Goal: Find specific page/section: Find specific page/section

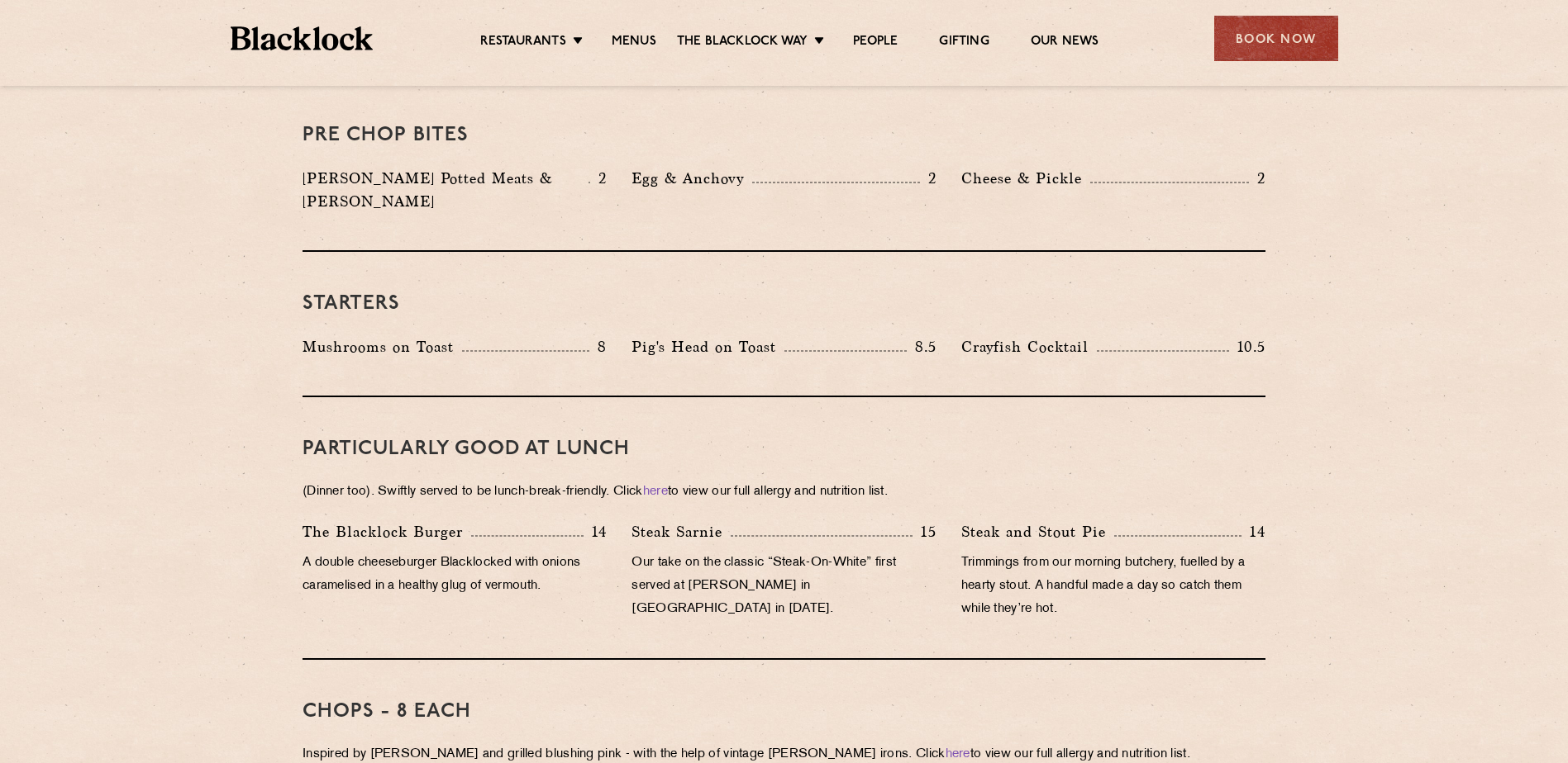
scroll to position [665, 0]
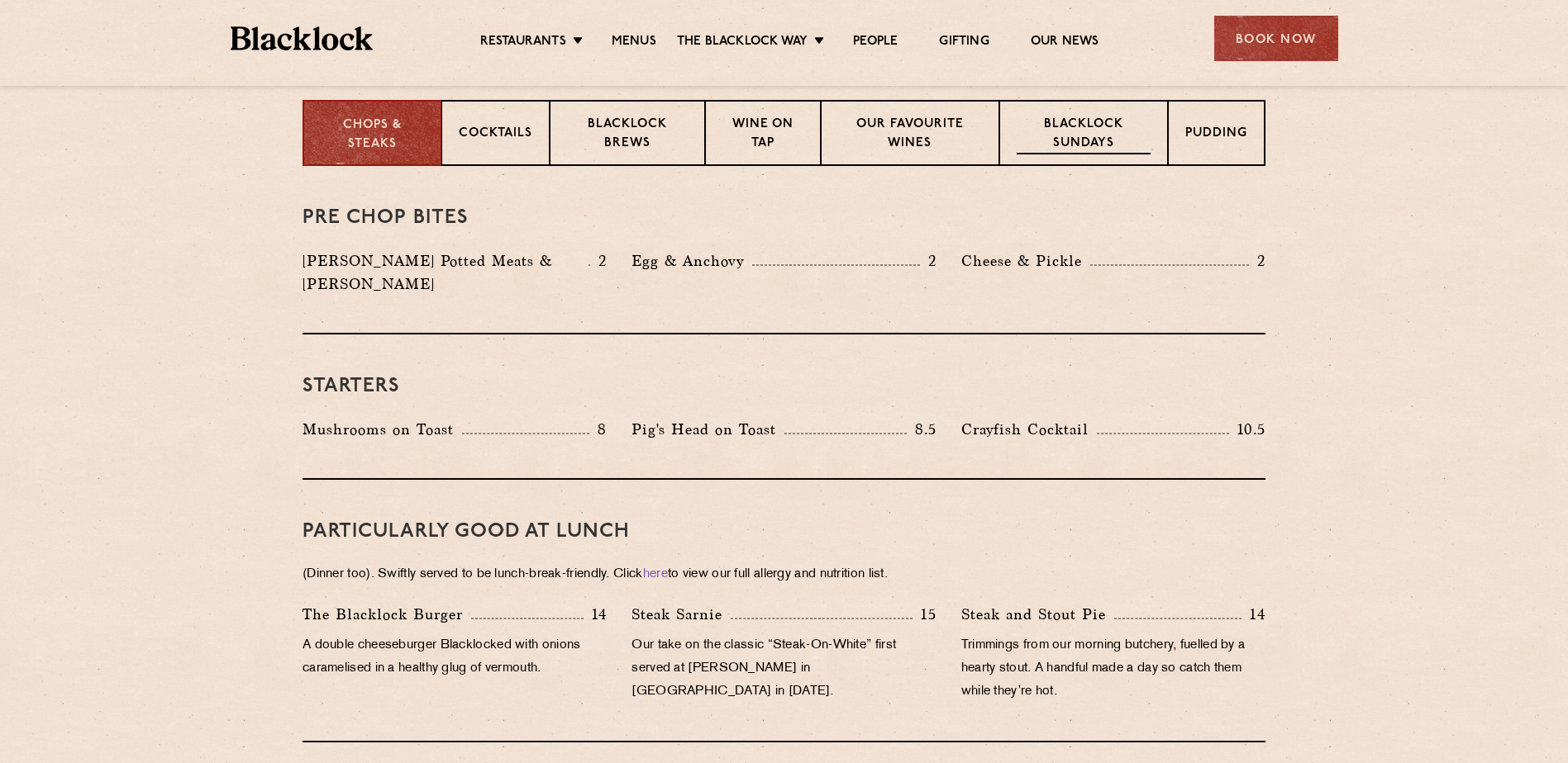
click at [1099, 137] on p "Blacklock Sundays" at bounding box center [1084, 135] width 134 height 39
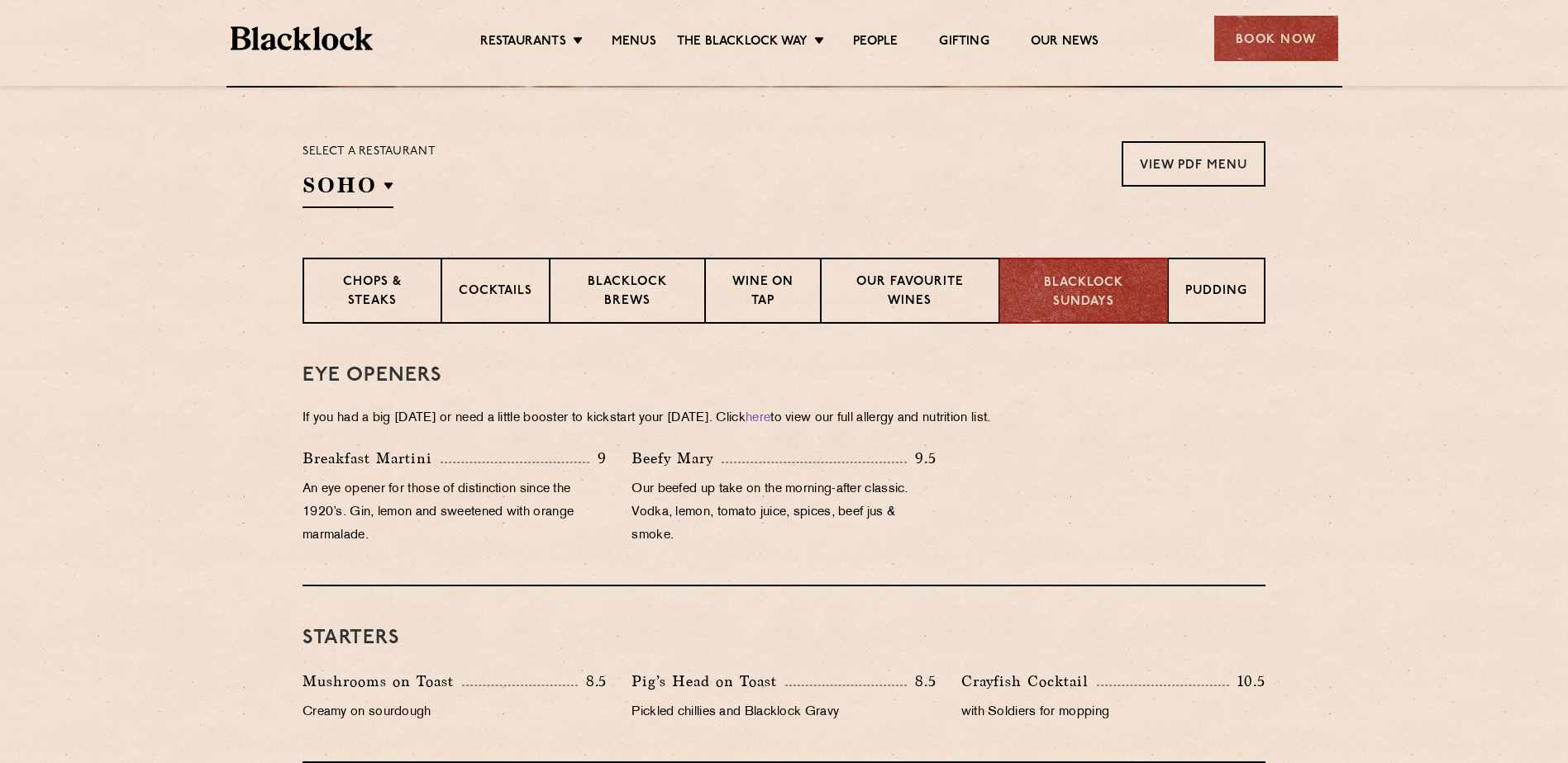
scroll to position [417, 0]
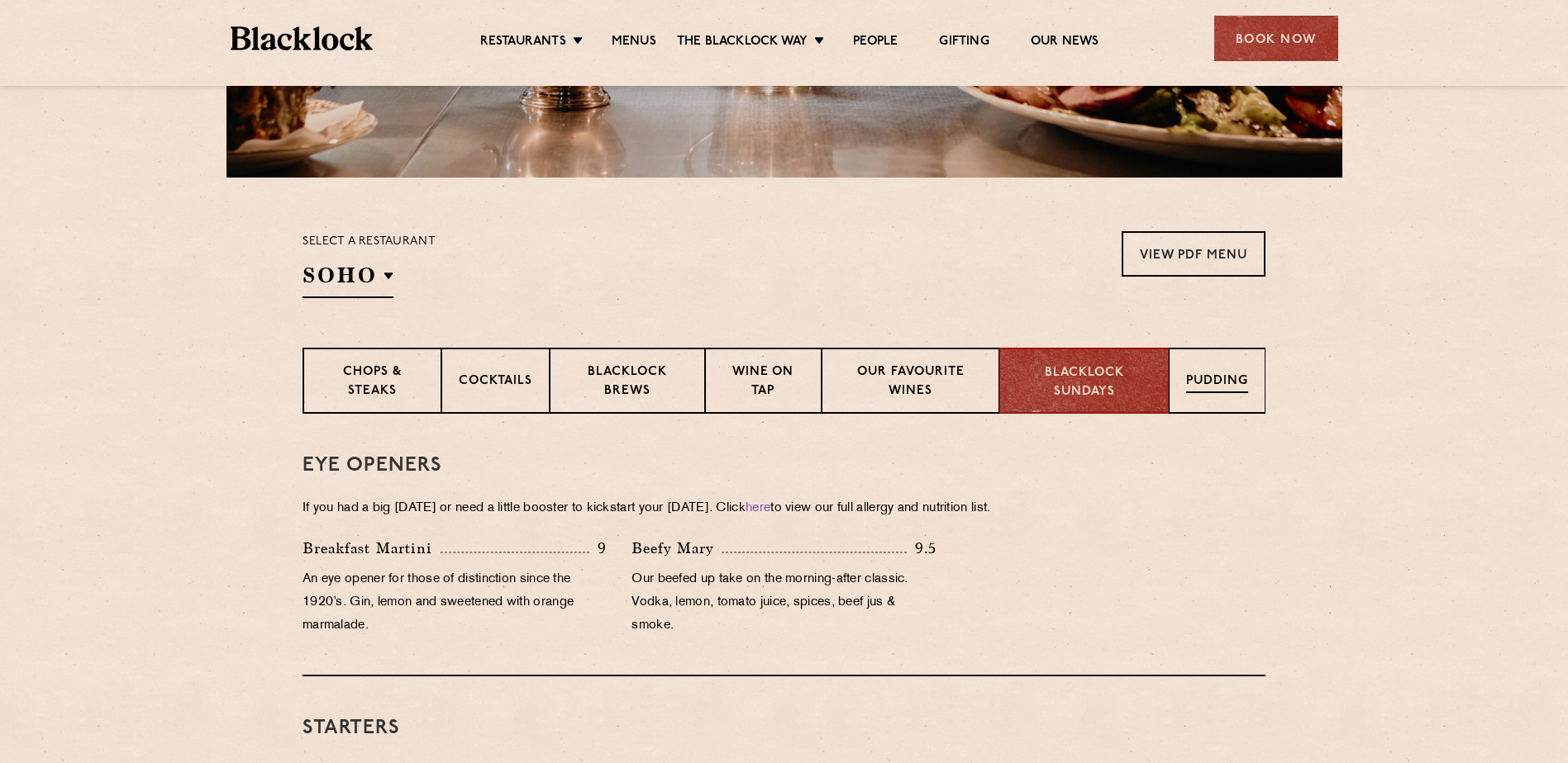
click at [1220, 373] on p "Pudding" at bounding box center [1216, 383] width 62 height 20
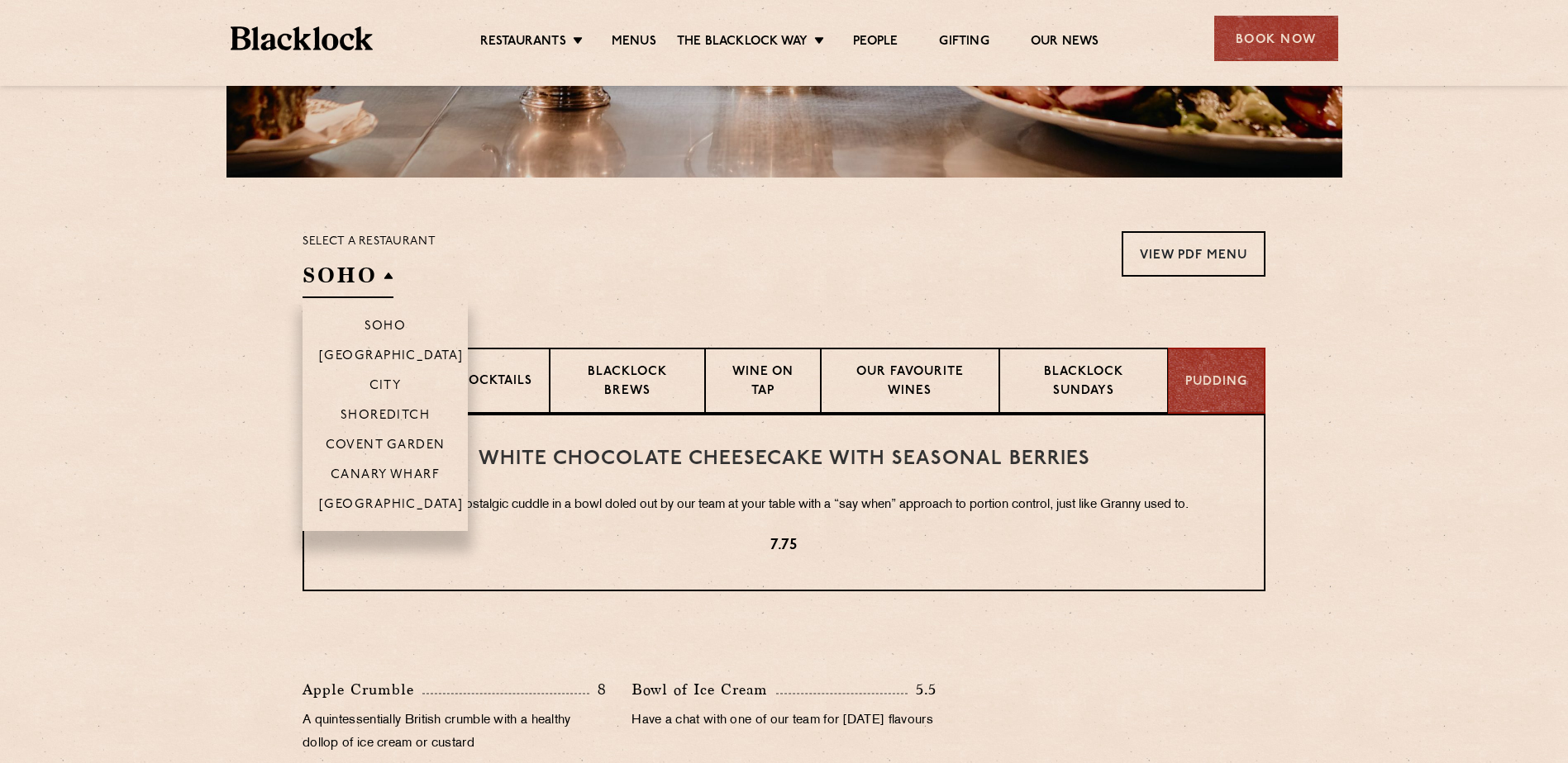
click at [359, 277] on h2 "SOHO" at bounding box center [348, 280] width 91 height 37
click at [417, 359] on p "[GEOGRAPHIC_DATA]" at bounding box center [391, 357] width 144 height 16
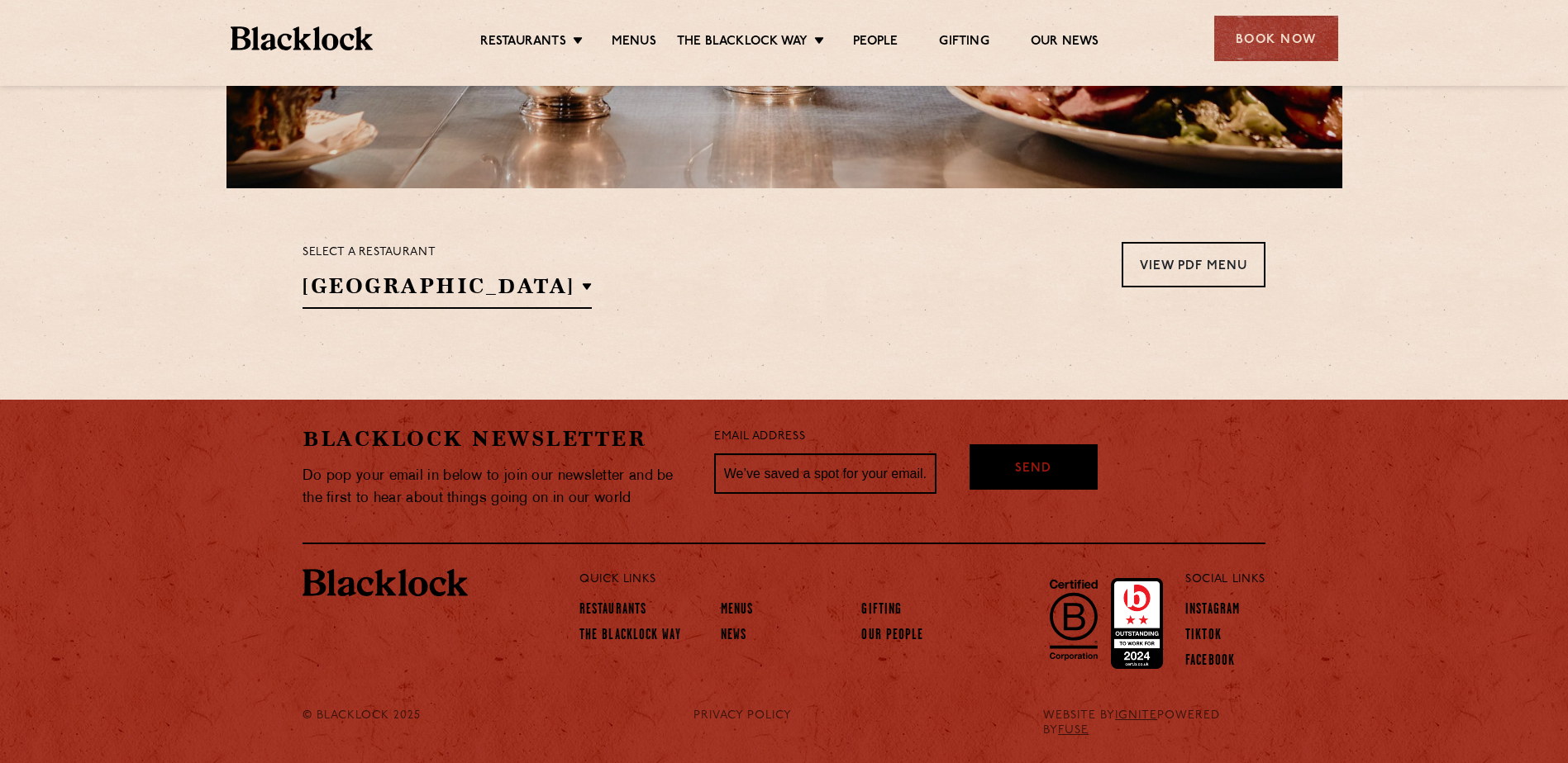
scroll to position [402, 0]
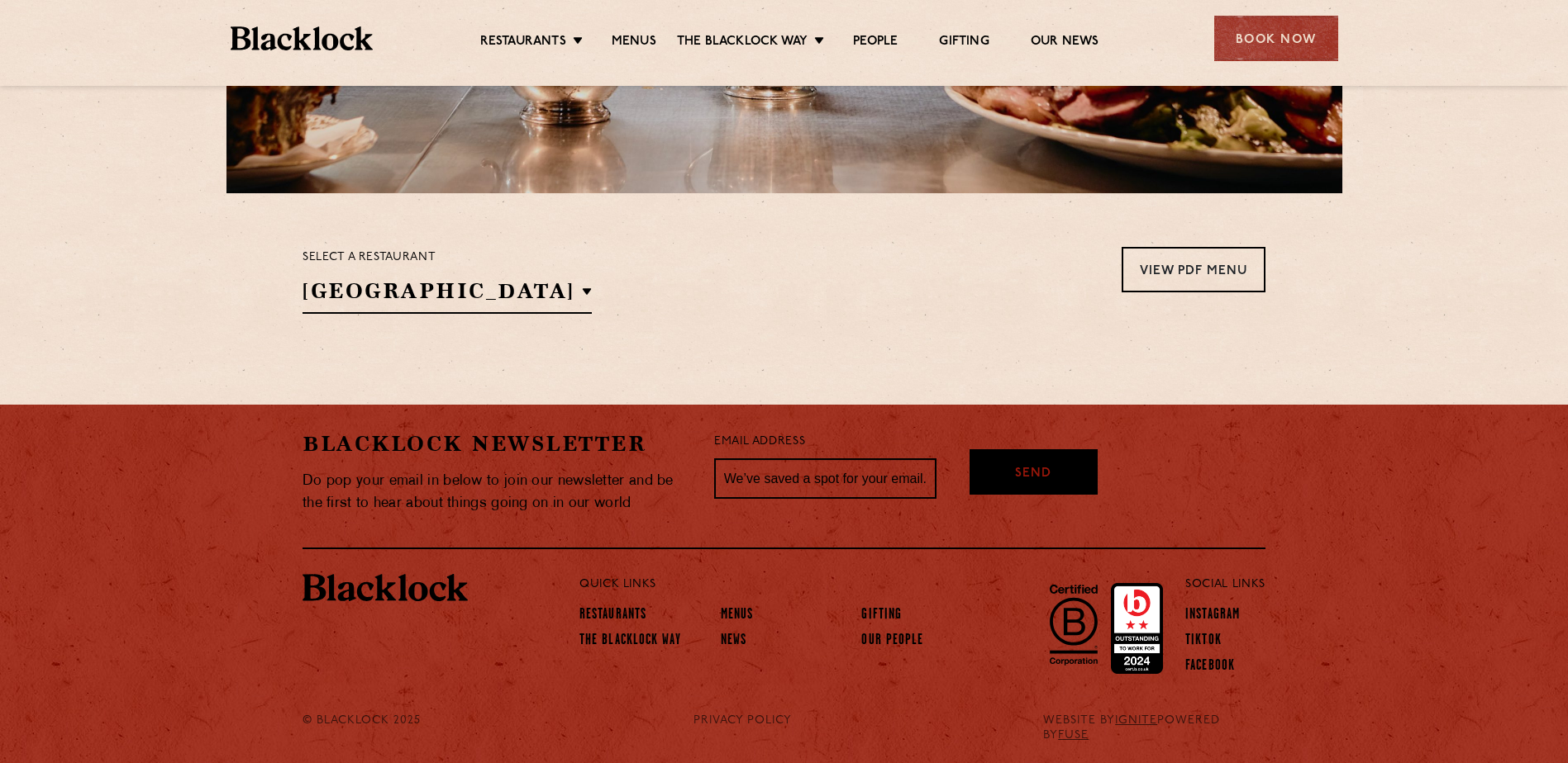
click at [763, 312] on div "Select a restaurant [GEOGRAPHIC_DATA] [GEOGRAPHIC_DATA] [GEOGRAPHIC_DATA] [GEOG…" at bounding box center [784, 280] width 963 height 67
click at [478, 302] on h2 "[GEOGRAPHIC_DATA]" at bounding box center [447, 296] width 289 height 37
click at [426, 336] on p "Soho" at bounding box center [447, 343] width 42 height 16
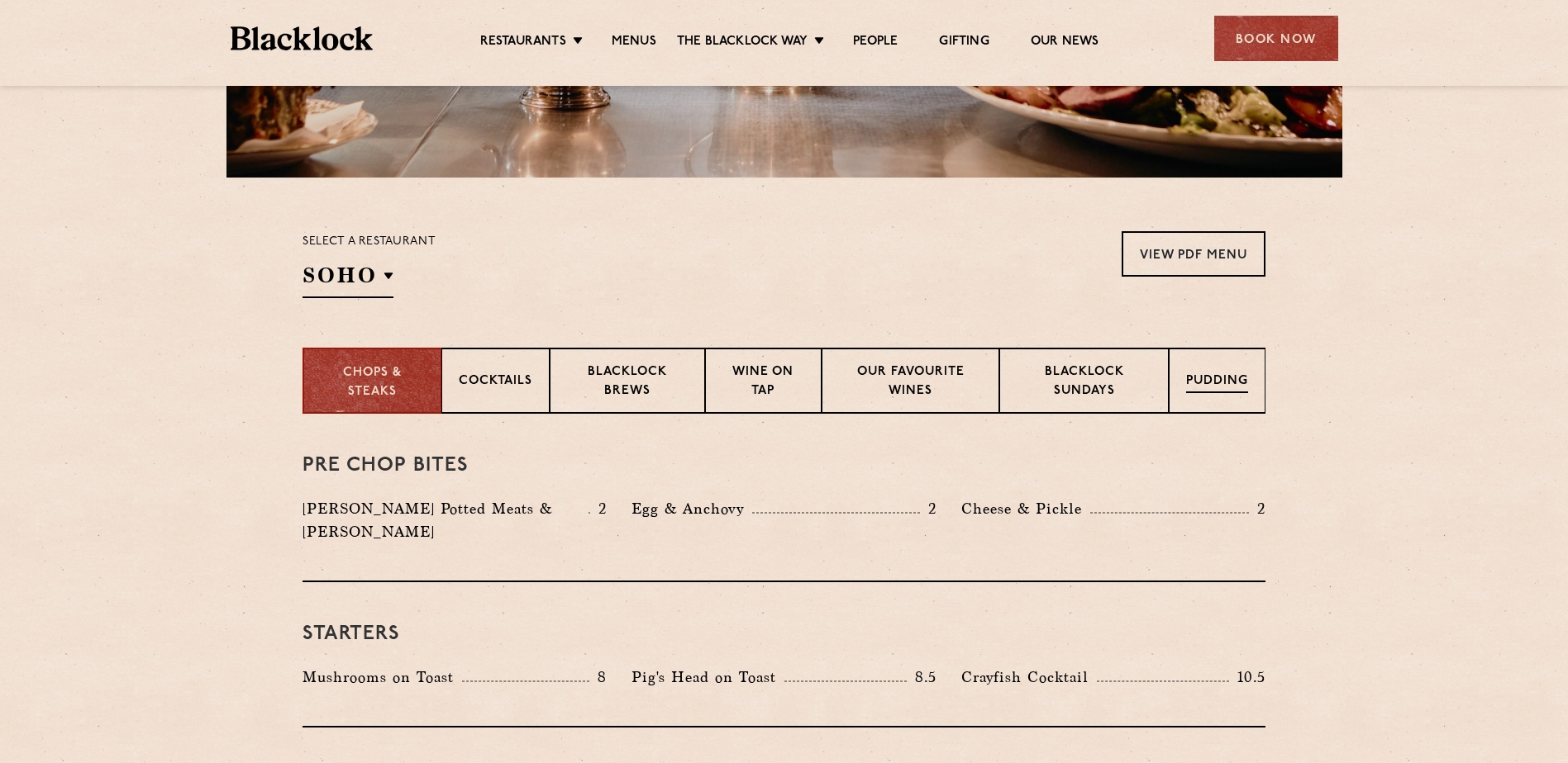
click at [1212, 374] on p "Pudding" at bounding box center [1216, 383] width 62 height 20
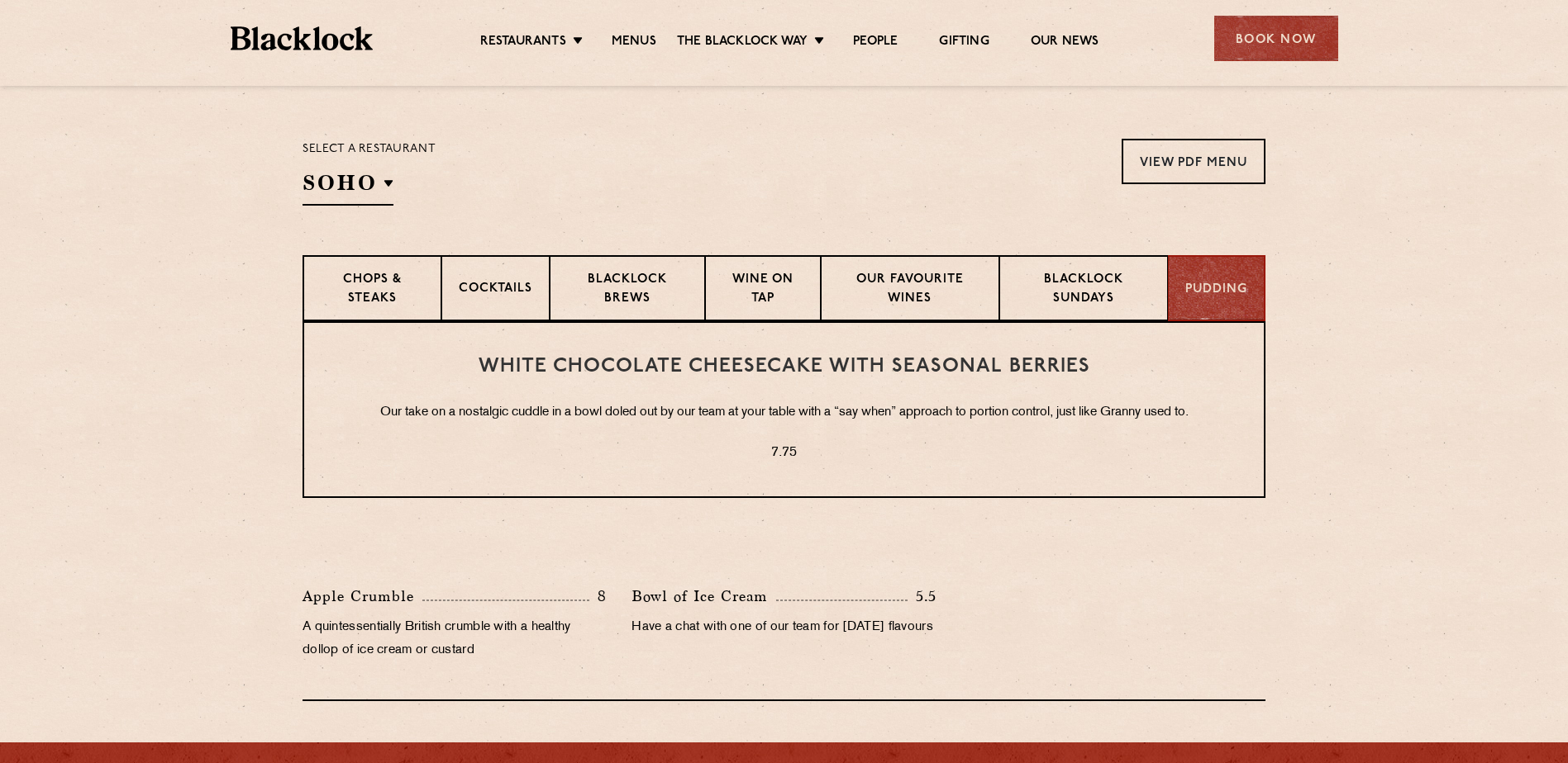
scroll to position [500, 0]
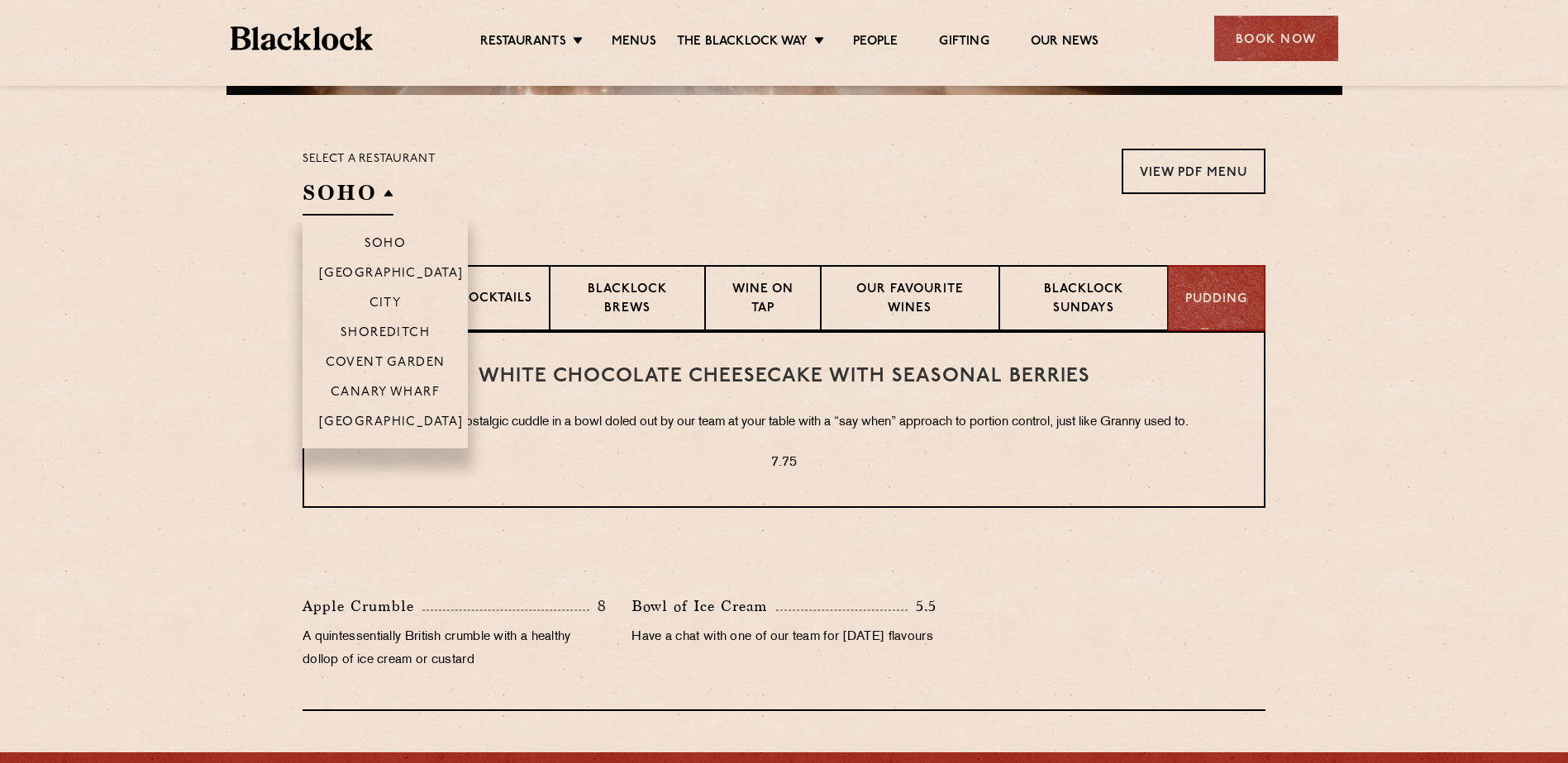
click at [382, 193] on h2 "Soho" at bounding box center [348, 197] width 91 height 37
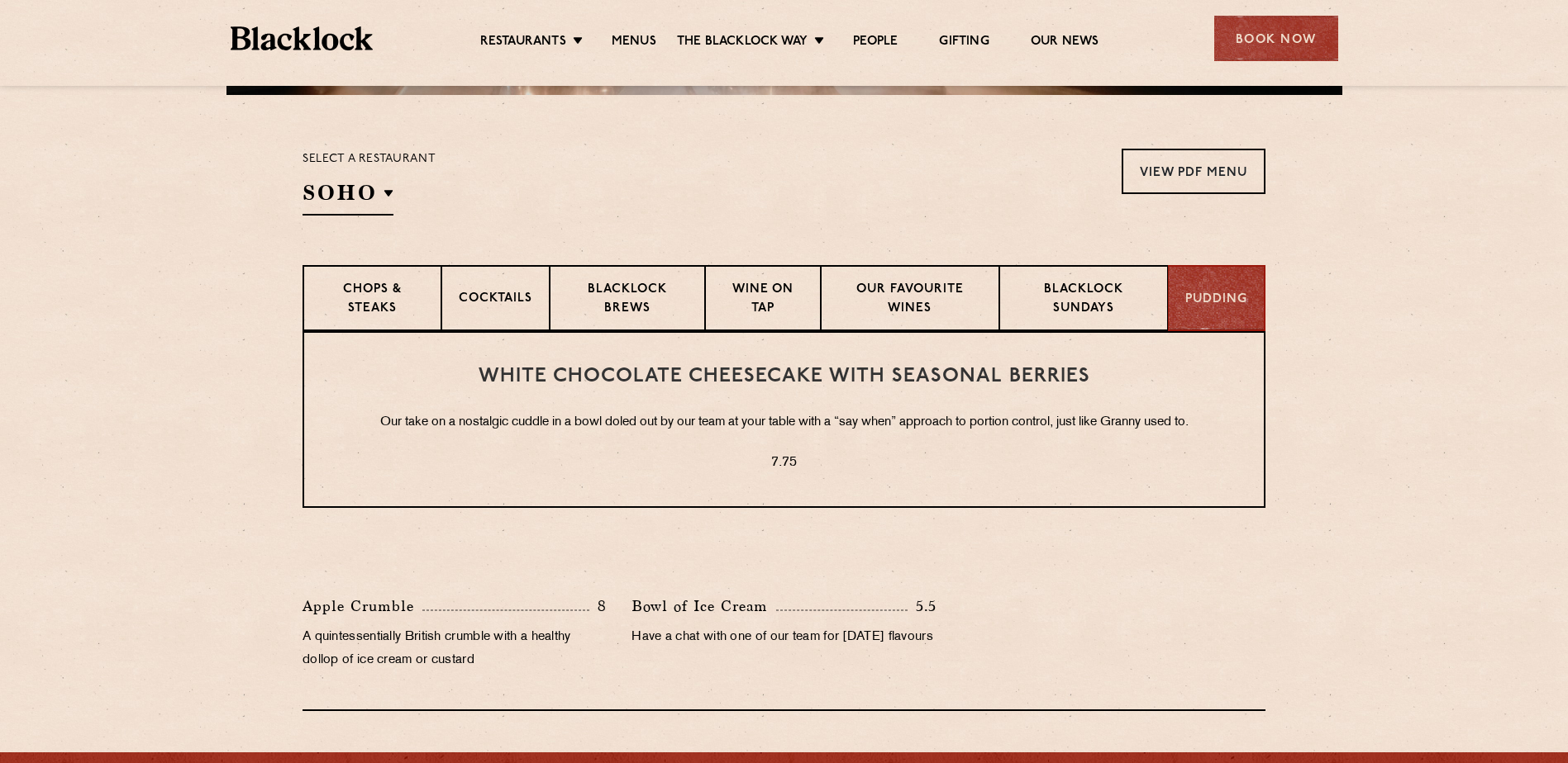
click at [404, 197] on div "Select a restaurant [GEOGRAPHIC_DATA] [GEOGRAPHIC_DATA] [GEOGRAPHIC_DATA] [GEOG…" at bounding box center [369, 182] width 133 height 67
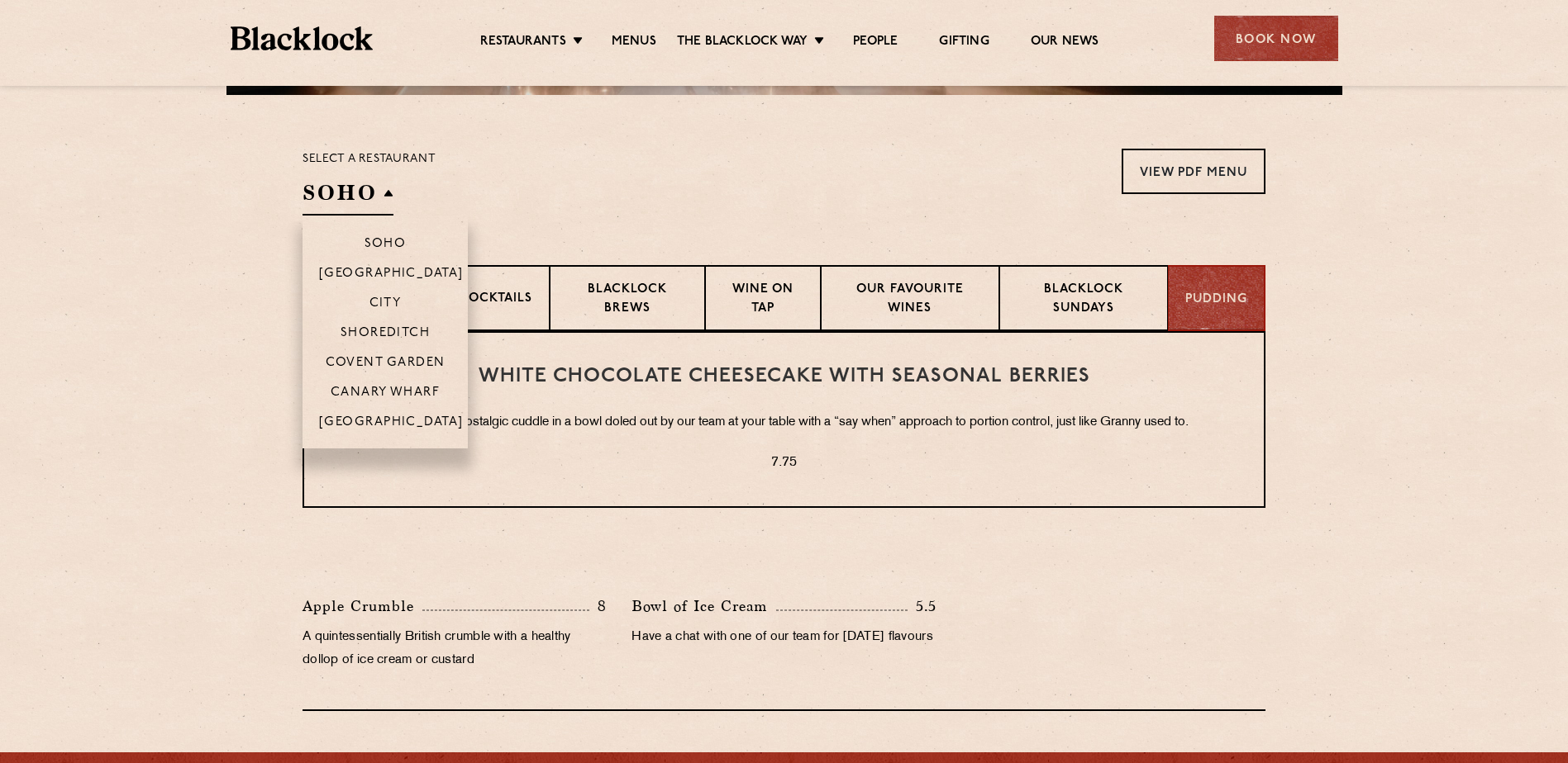
click at [393, 192] on h2 "Soho" at bounding box center [348, 197] width 91 height 37
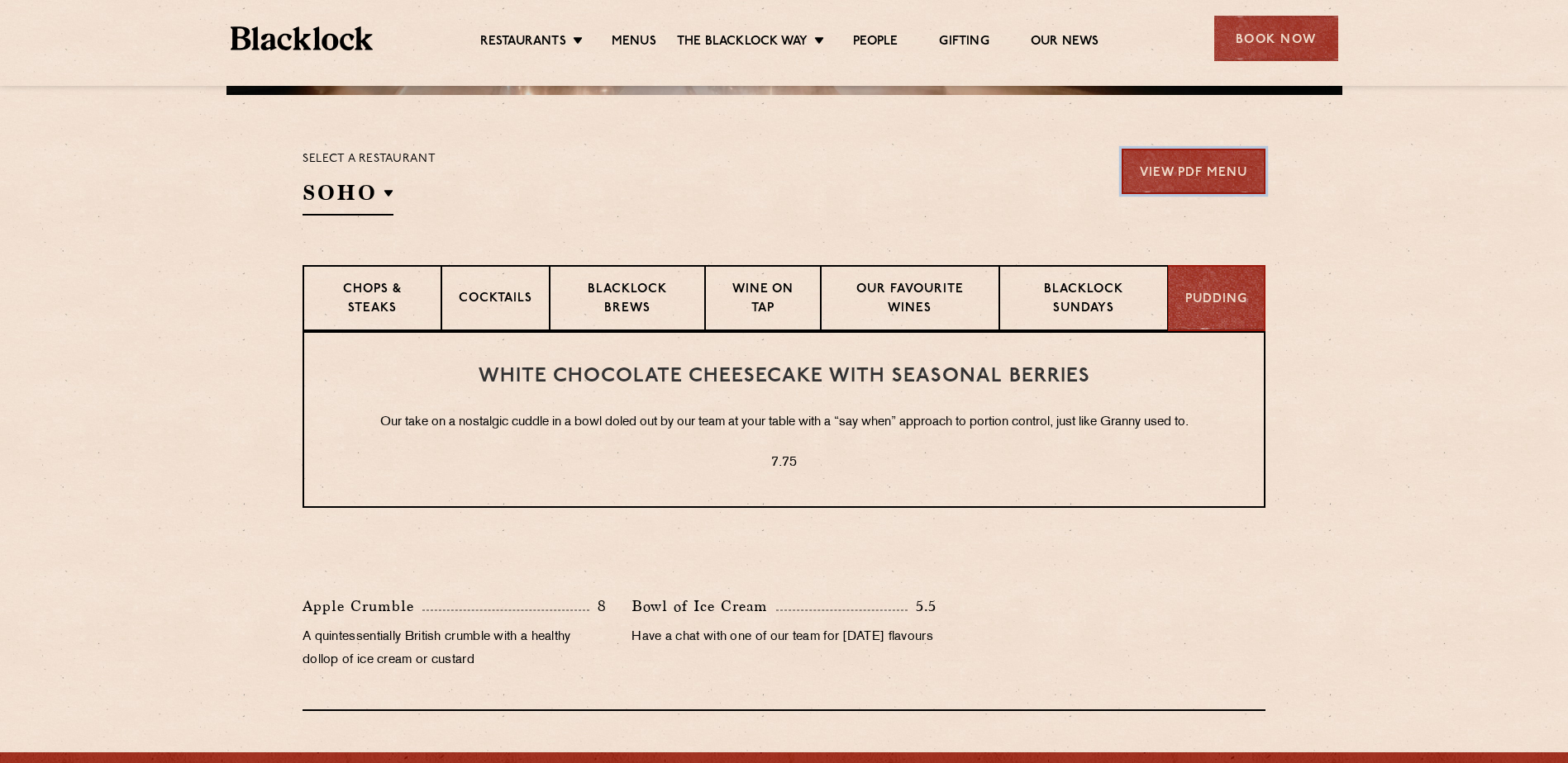
click at [1187, 173] on link "View PDF Menu" at bounding box center [1193, 171] width 144 height 45
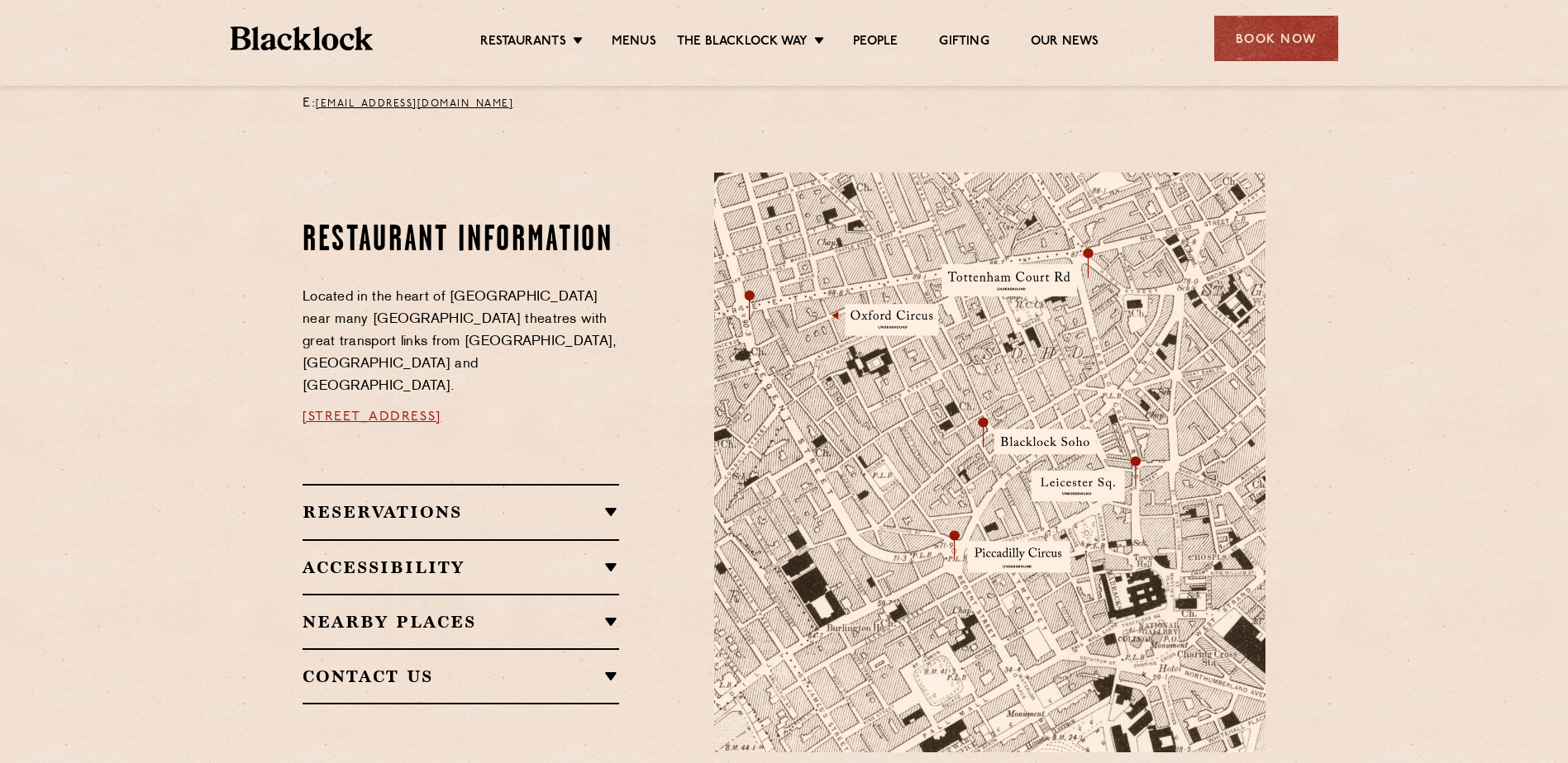
scroll to position [825, 0]
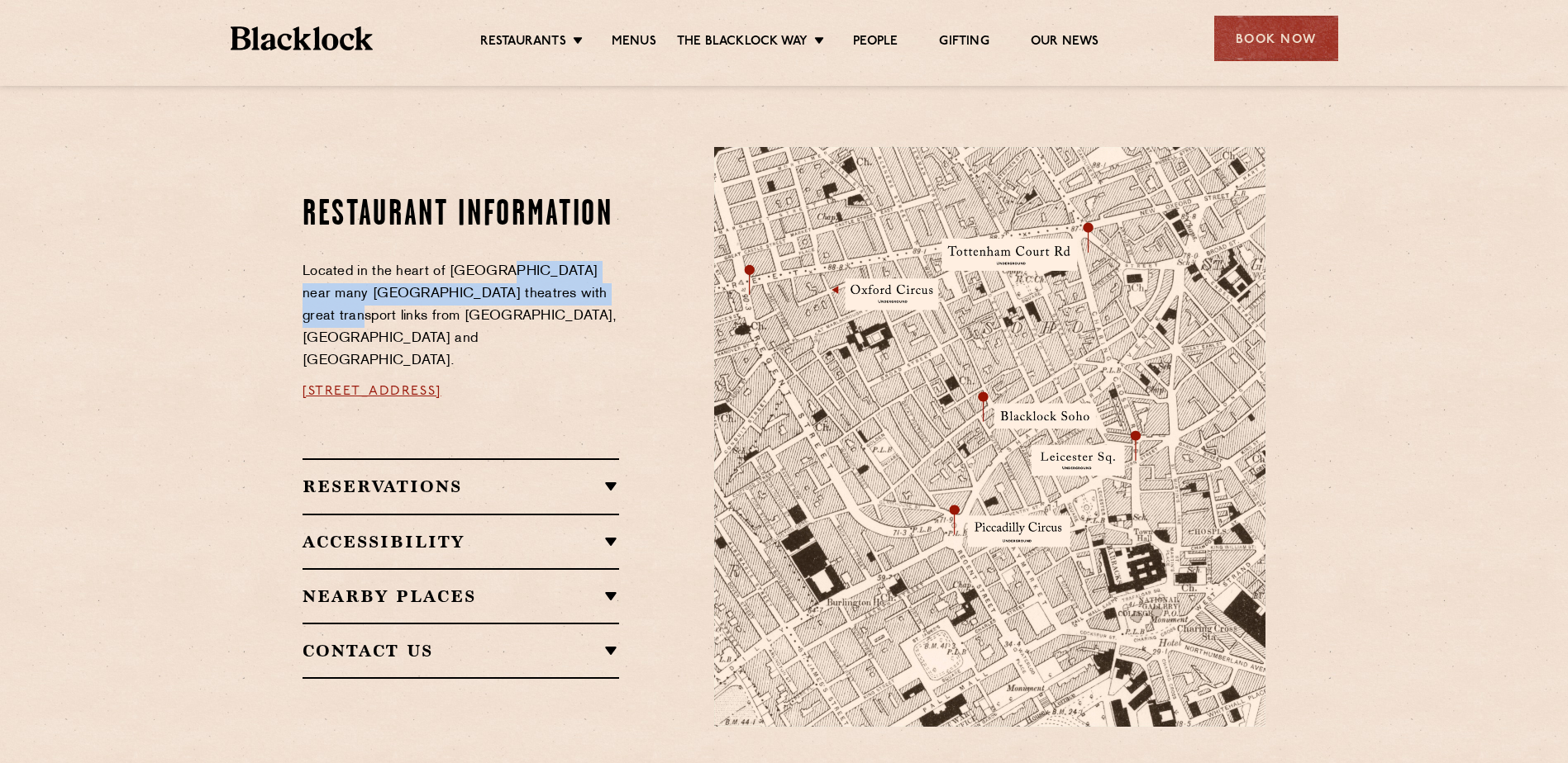
drag, startPoint x: 502, startPoint y: 292, endPoint x: 583, endPoint y: 316, distance: 84.5
click at [583, 316] on p "Located in the heart of Soho near many West End theatres with great transport l…" at bounding box center [461, 316] width 316 height 111
drag, startPoint x: 583, startPoint y: 316, endPoint x: 542, endPoint y: 316, distance: 41.0
click at [542, 316] on p "Located in the heart of Soho near many West End theatres with great transport l…" at bounding box center [461, 316] width 316 height 111
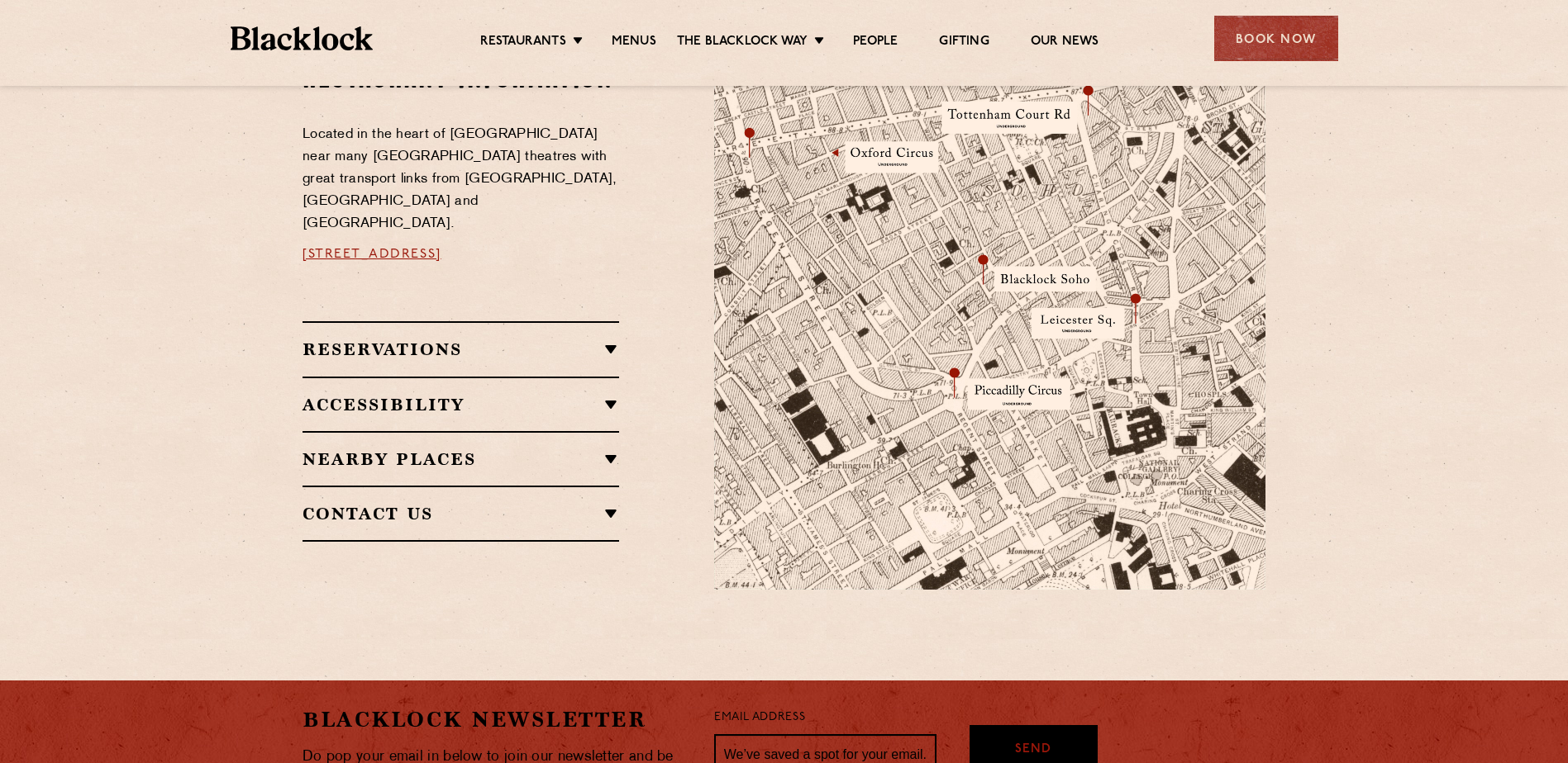
scroll to position [1239, 0]
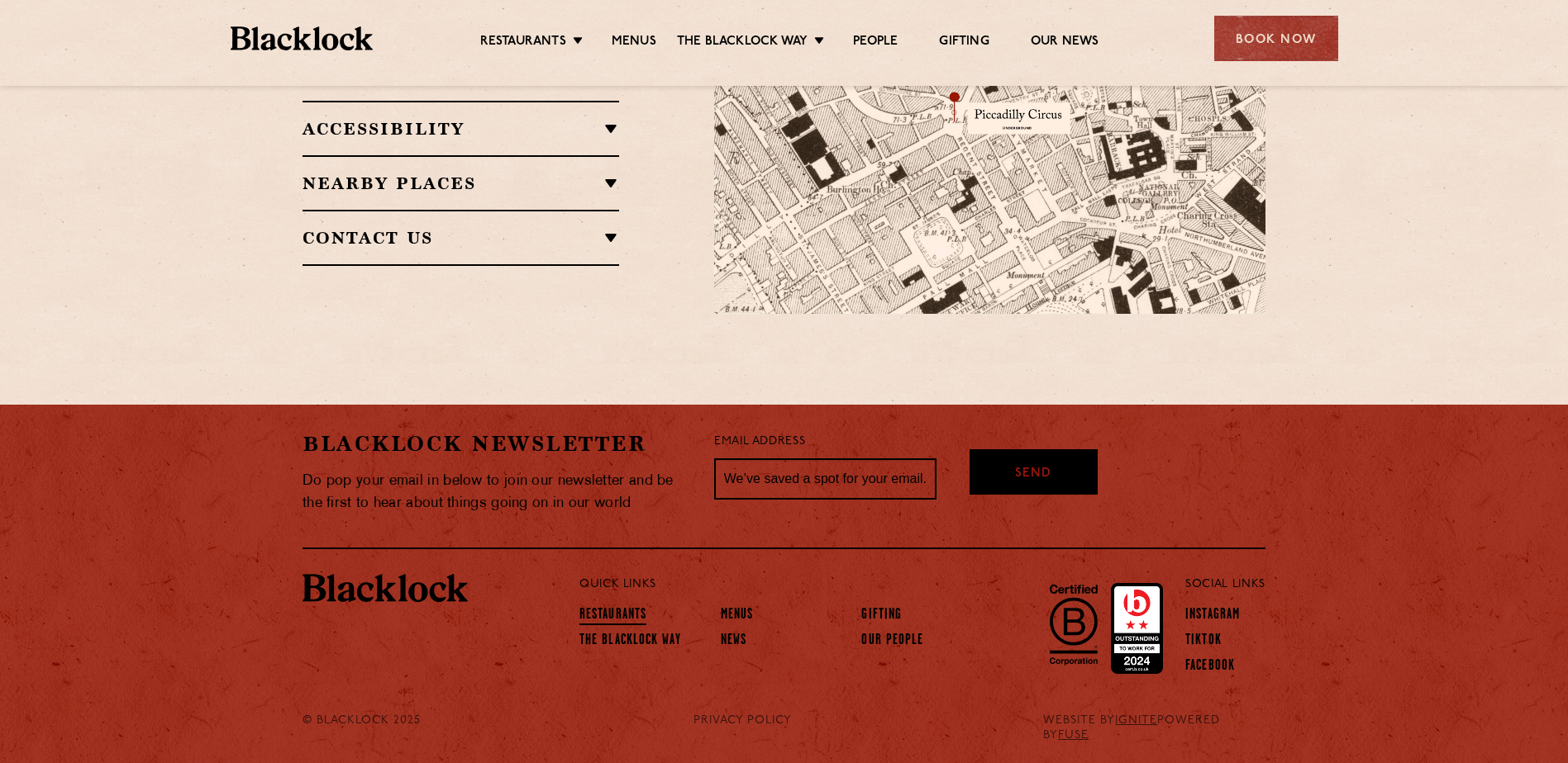
click at [609, 608] on link "Restaurants" at bounding box center [613, 616] width 67 height 18
